Goal: Task Accomplishment & Management: Manage account settings

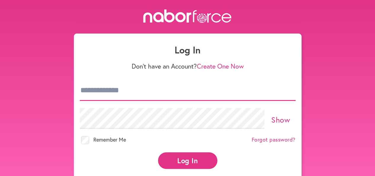
click at [102, 93] on input "email" at bounding box center [188, 90] width 216 height 21
type input "**********"
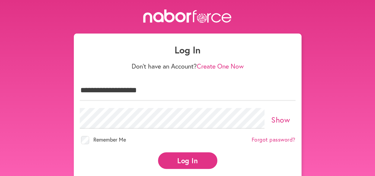
click at [199, 160] on button "Log In" at bounding box center [187, 160] width 59 height 16
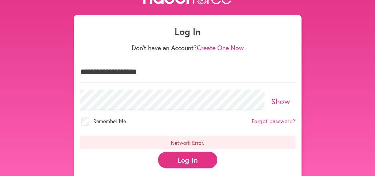
scroll to position [24, 0]
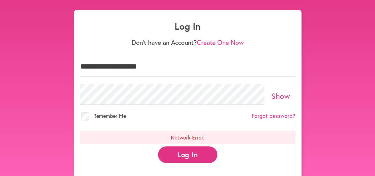
click at [284, 92] on link "Show" at bounding box center [280, 96] width 19 height 10
click at [188, 150] on button "Log In" at bounding box center [187, 154] width 59 height 16
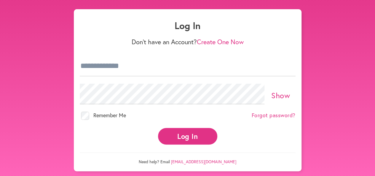
scroll to position [25, 0]
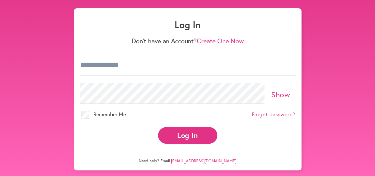
click at [202, 135] on button "Log In" at bounding box center [187, 135] width 59 height 16
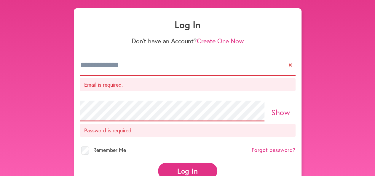
click at [90, 84] on p "Email is required." at bounding box center [188, 84] width 216 height 13
click at [103, 65] on input "email" at bounding box center [188, 65] width 216 height 21
type input "**********"
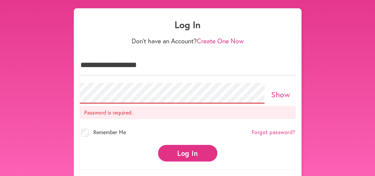
scroll to position [23, 0]
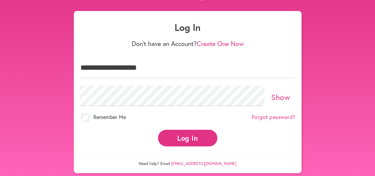
click at [180, 134] on button "Log In" at bounding box center [187, 137] width 59 height 16
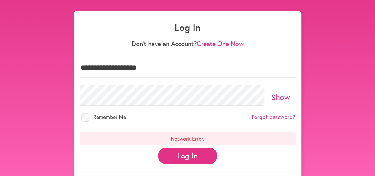
click at [279, 95] on link "Show" at bounding box center [280, 97] width 19 height 10
click at [182, 152] on button "Log In" at bounding box center [187, 155] width 59 height 16
